Goal: Task Accomplishment & Management: Manage account settings

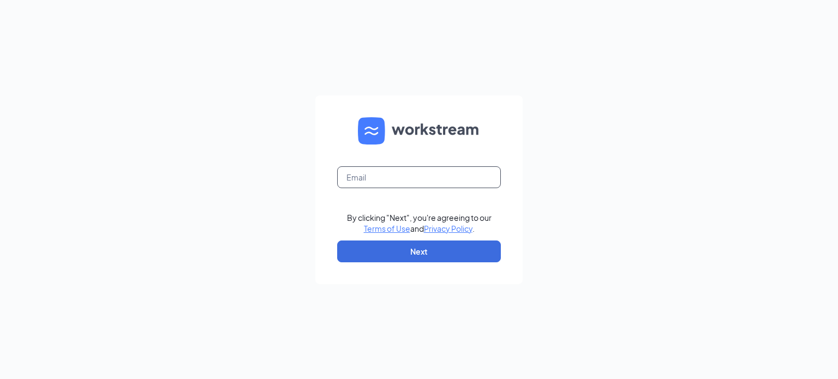
click at [405, 183] on input "text" at bounding box center [419, 177] width 164 height 22
type input "cory.ligus@p5ny.com"
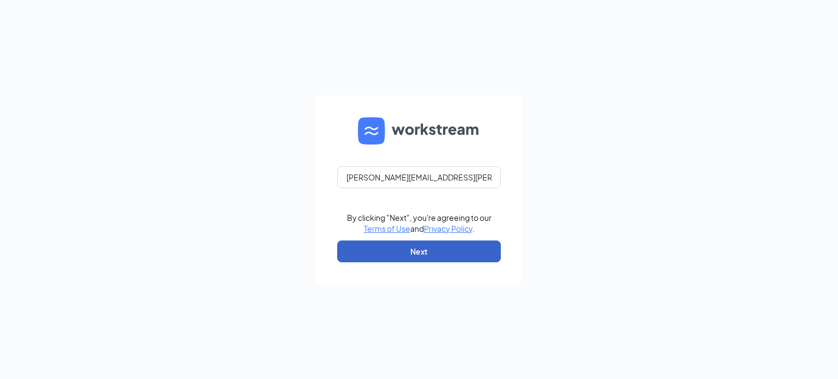
click at [428, 261] on button "Next" at bounding box center [419, 252] width 164 height 22
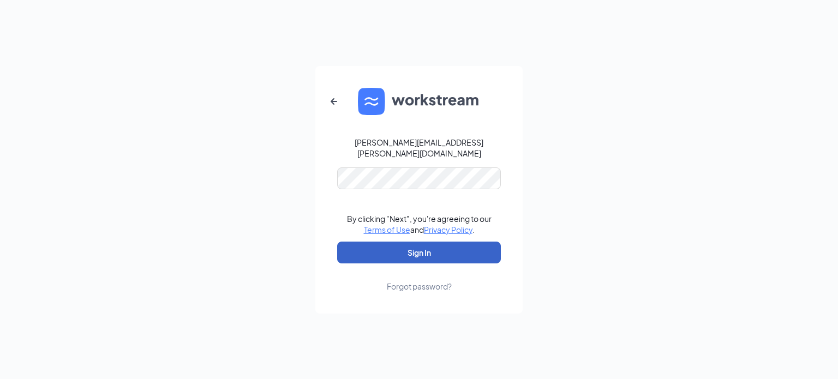
click at [415, 245] on button "Sign In" at bounding box center [419, 253] width 164 height 22
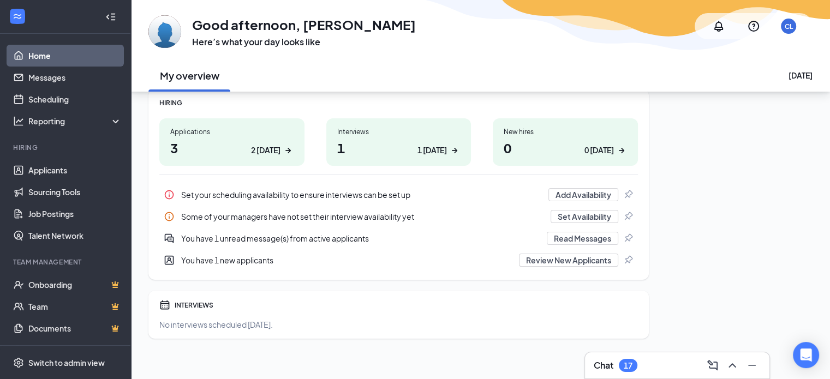
scroll to position [153, 0]
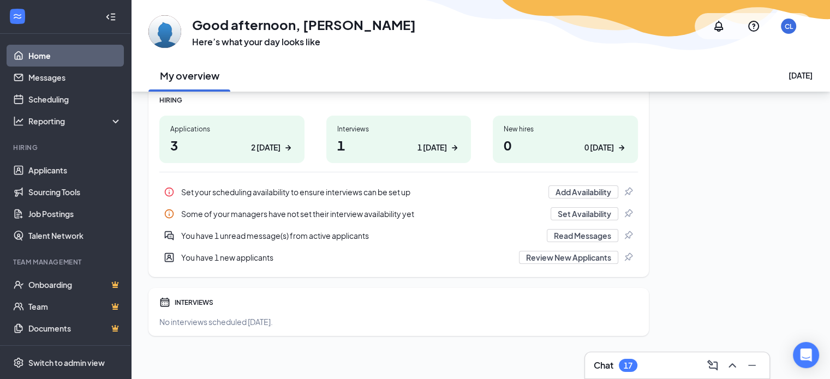
click at [443, 133] on div "Interviews 1 1 today" at bounding box center [398, 139] width 145 height 47
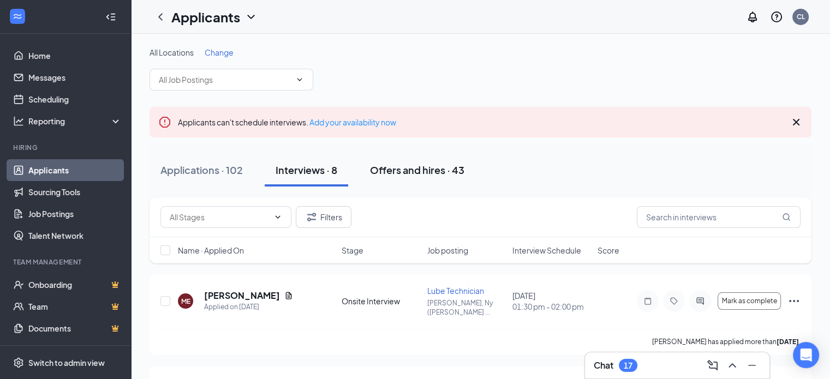
click at [411, 170] on div "Offers and hires · 43" at bounding box center [417, 170] width 94 height 14
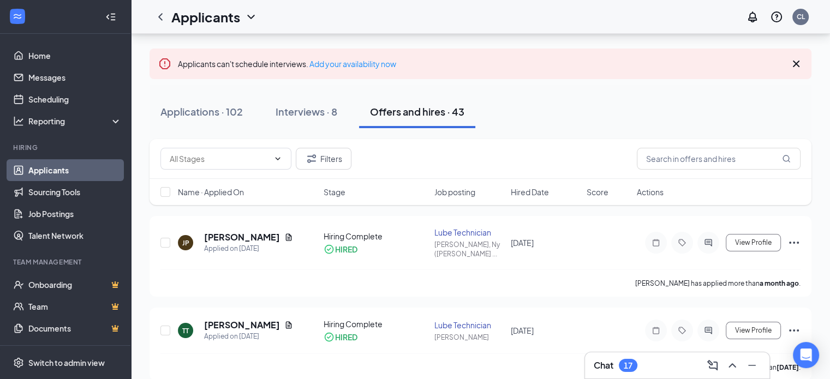
scroll to position [62, 0]
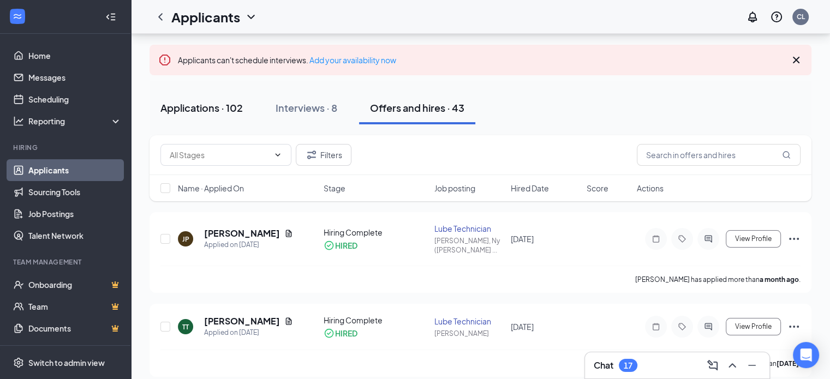
click at [216, 107] on div "Applications · 102" at bounding box center [201, 108] width 82 height 14
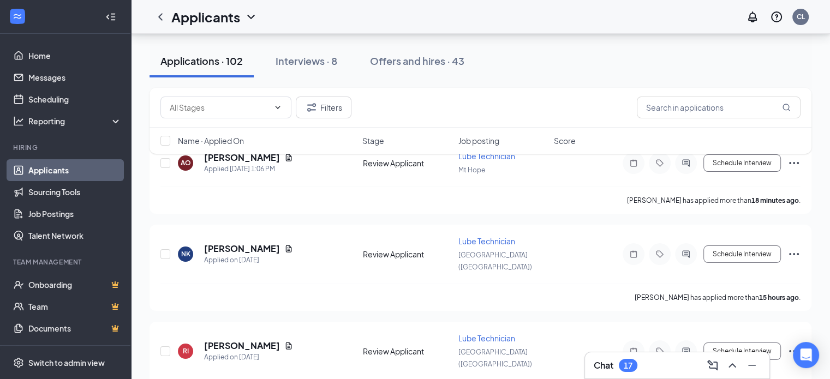
scroll to position [142, 0]
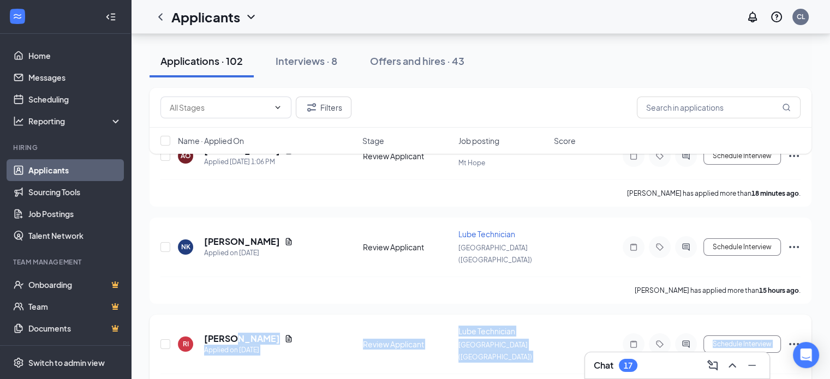
drag, startPoint x: 229, startPoint y: 173, endPoint x: 226, endPoint y: 314, distance: 140.3
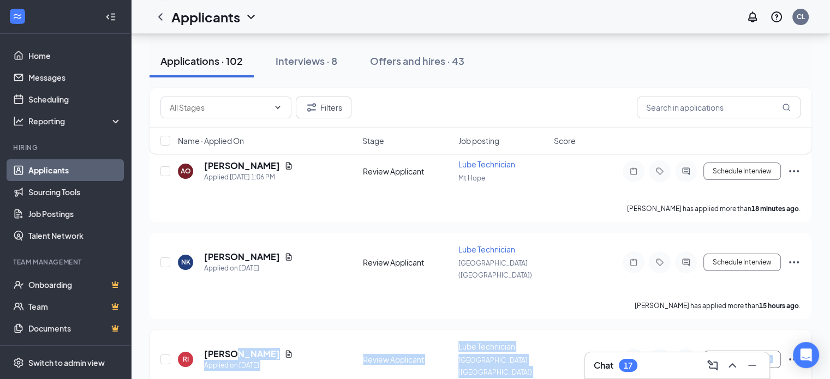
scroll to position [0, 0]
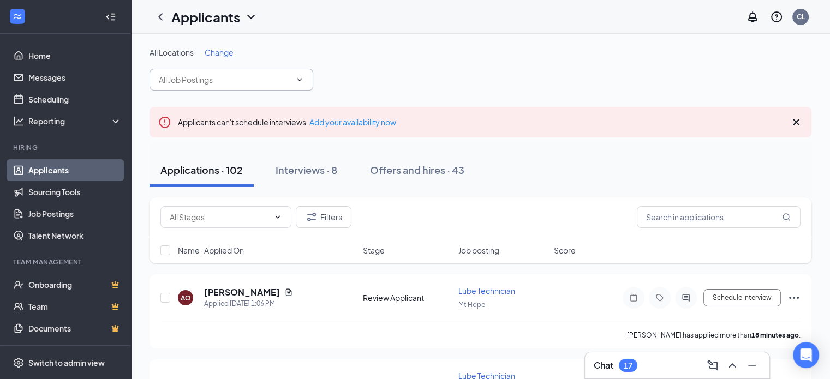
click at [300, 78] on icon "ChevronDown" at bounding box center [299, 79] width 9 height 9
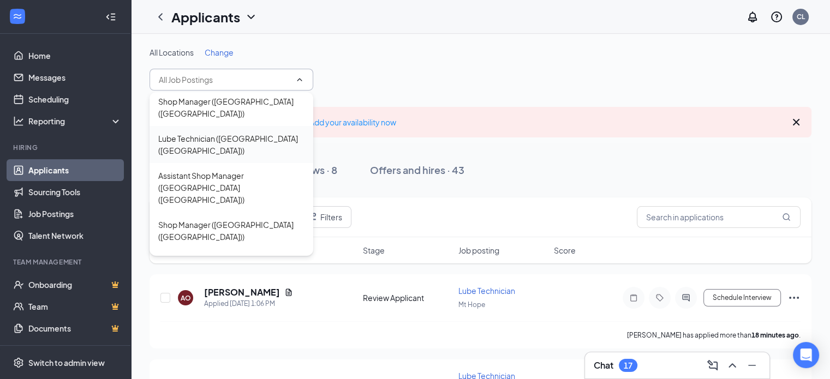
scroll to position [61, 0]
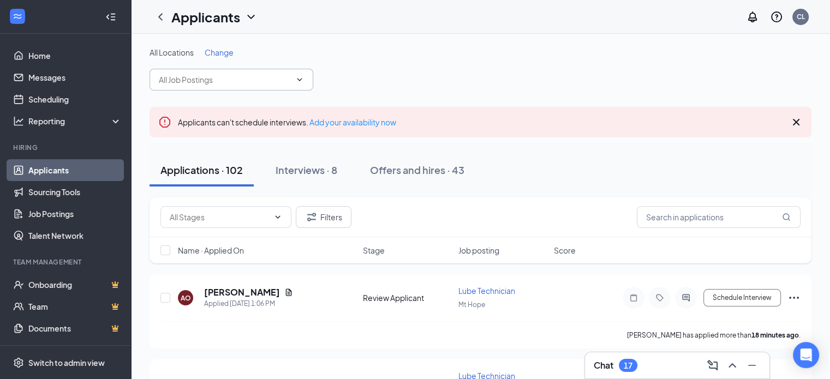
click at [466, 71] on div "All Locations Change" at bounding box center [480, 69] width 662 height 44
